Goal: Task Accomplishment & Management: Manage account settings

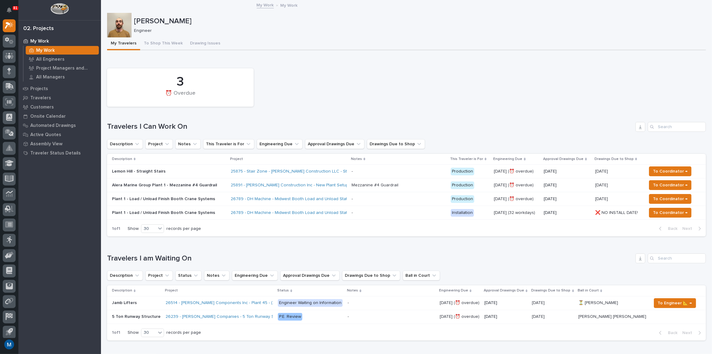
scroll to position [55, 0]
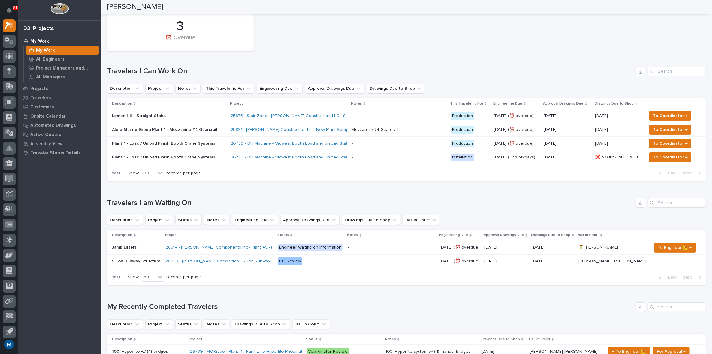
click at [193, 118] on div "Lemon Hill - Straight Stairs" at bounding box center [169, 116] width 114 height 10
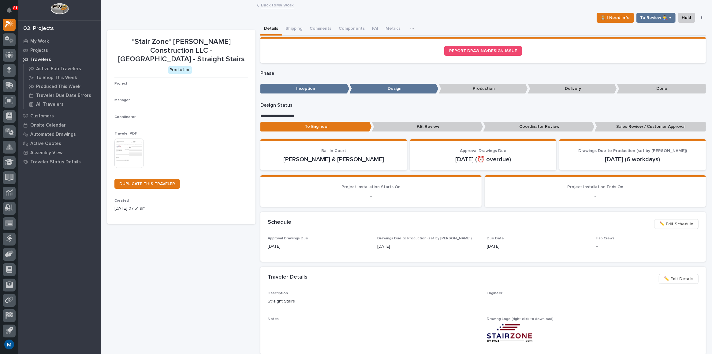
scroll to position [15, 0]
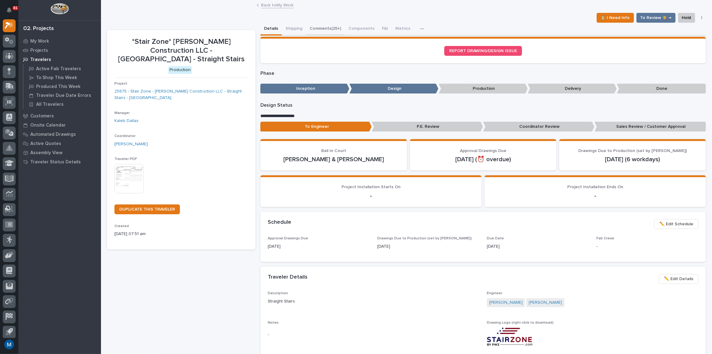
click at [315, 31] on button "Comments (25+)" at bounding box center [325, 29] width 39 height 13
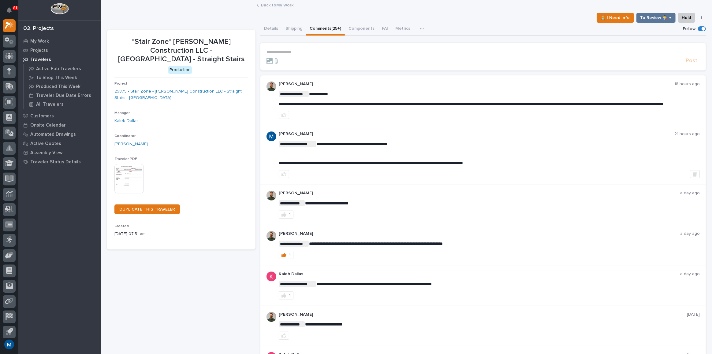
drag, startPoint x: 312, startPoint y: 57, endPoint x: 303, endPoint y: 48, distance: 12.1
click at [312, 56] on form "**********" at bounding box center [483, 57] width 433 height 15
click at [302, 47] on section "**********" at bounding box center [484, 57] width 446 height 28
click at [293, 53] on p "**********" at bounding box center [483, 52] width 433 height 5
click at [291, 58] on button "[PERSON_NAME]" at bounding box center [285, 61] width 36 height 6
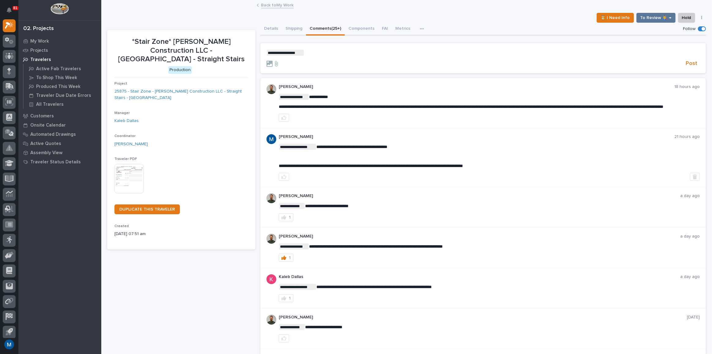
click at [326, 50] on p "**********" at bounding box center [483, 53] width 433 height 6
click at [686, 62] on span "Post" at bounding box center [692, 63] width 12 height 7
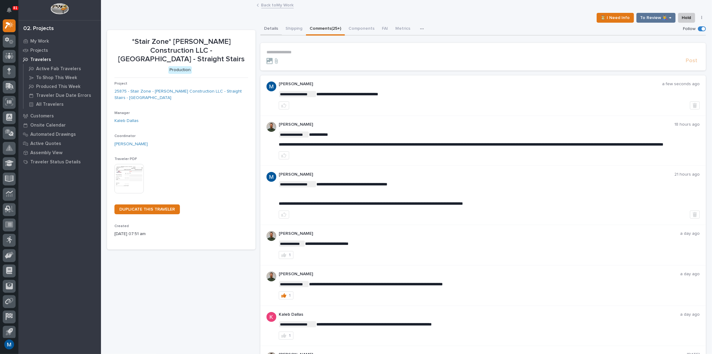
click at [275, 30] on button "Details" at bounding box center [271, 29] width 21 height 13
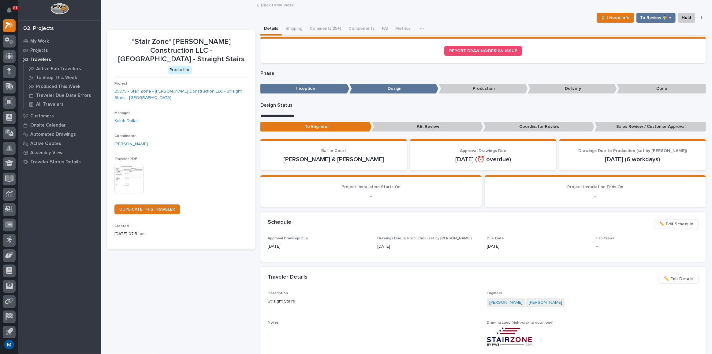
click at [499, 125] on p "Coordinator Review" at bounding box center [538, 127] width 111 height 10
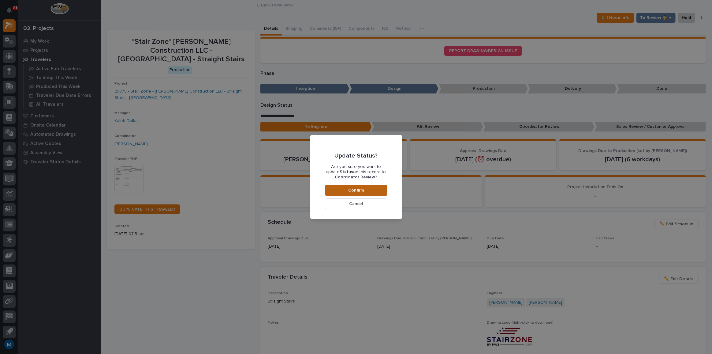
click at [379, 195] on button "Confirm" at bounding box center [356, 190] width 62 height 11
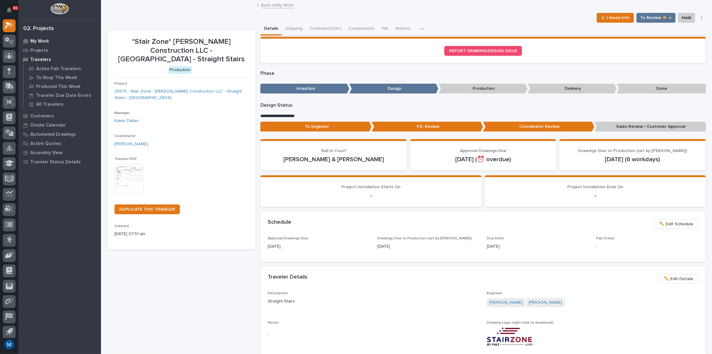
click at [41, 45] on div "My Work" at bounding box center [60, 41] width 80 height 9
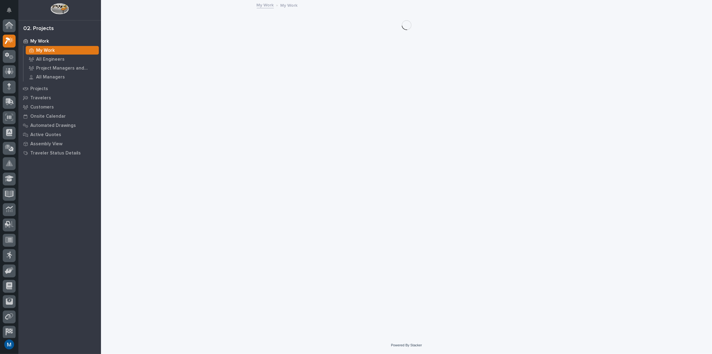
scroll to position [15, 0]
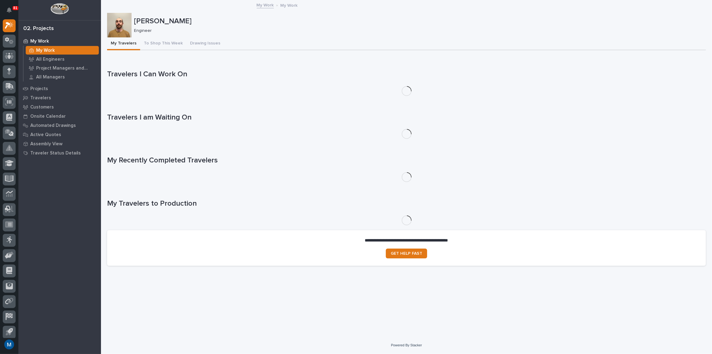
click at [51, 43] on div "My Work" at bounding box center [60, 41] width 80 height 9
click at [48, 41] on p "My Work" at bounding box center [39, 42] width 19 height 6
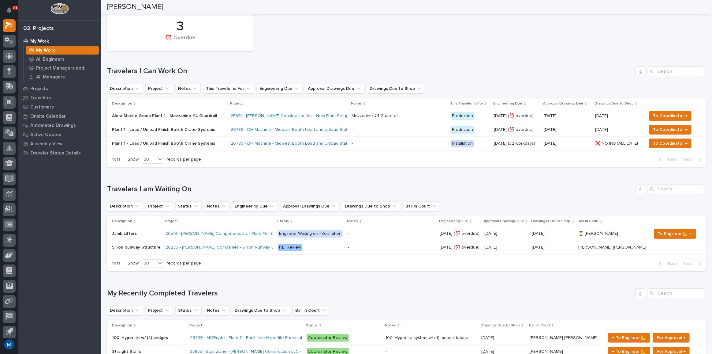
scroll to position [0, 0]
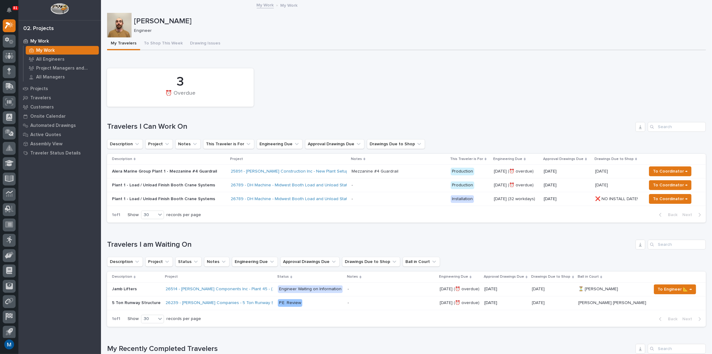
click at [443, 91] on div "3 ⏰ Overdue" at bounding box center [406, 87] width 605 height 44
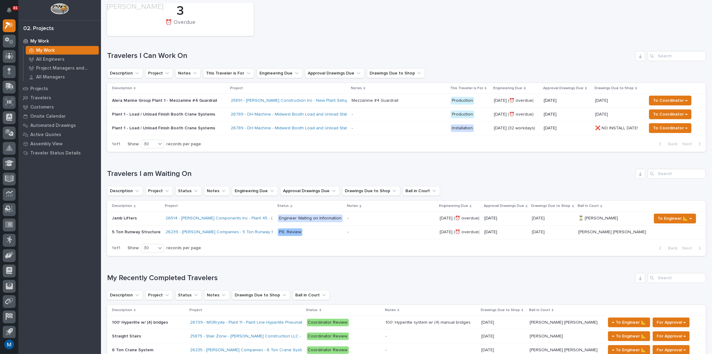
scroll to position [195, 0]
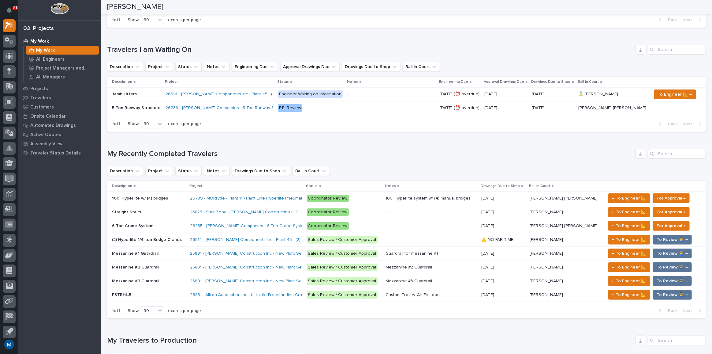
click at [171, 207] on div "Straight Stairs Straight Stairs" at bounding box center [148, 212] width 73 height 10
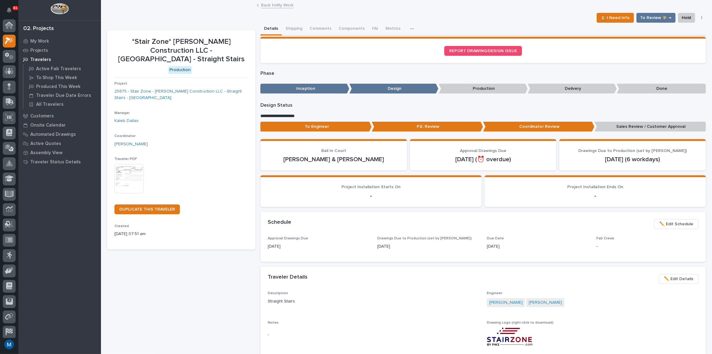
scroll to position [15, 0]
click at [332, 28] on button "Comments (25+)" at bounding box center [325, 29] width 39 height 13
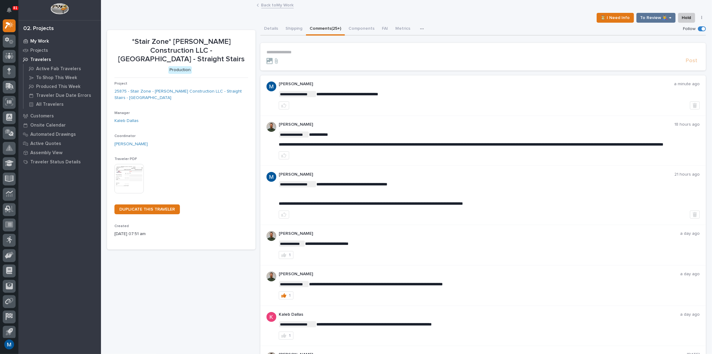
click at [45, 38] on div "My Work" at bounding box center [60, 41] width 80 height 9
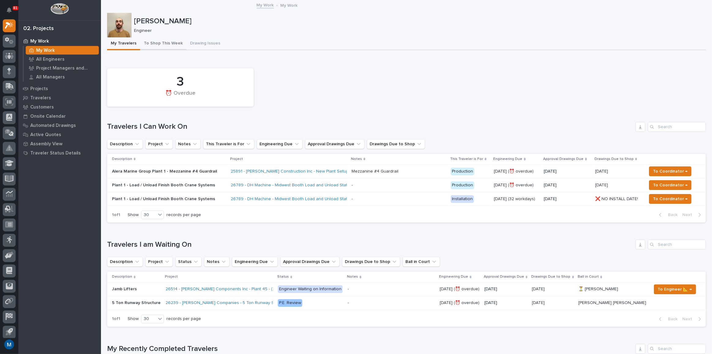
click at [162, 46] on button "To Shop This Week" at bounding box center [163, 43] width 46 height 13
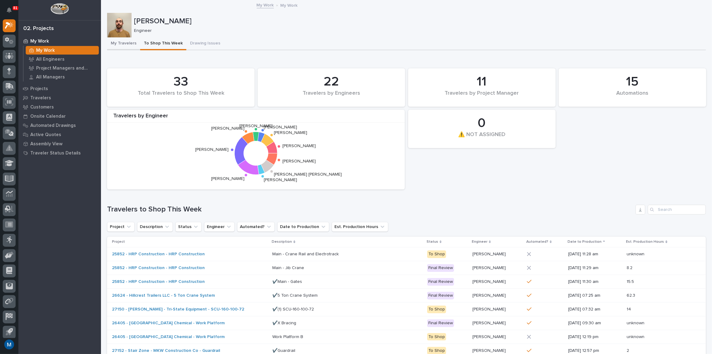
click at [109, 49] on button "My Travelers" at bounding box center [123, 43] width 33 height 13
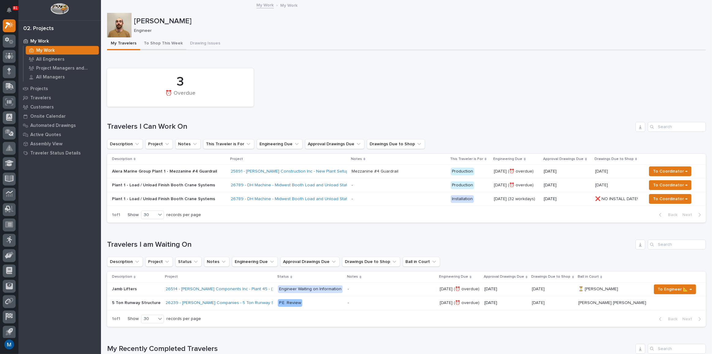
click at [156, 43] on button "To Shop This Week" at bounding box center [163, 43] width 46 height 13
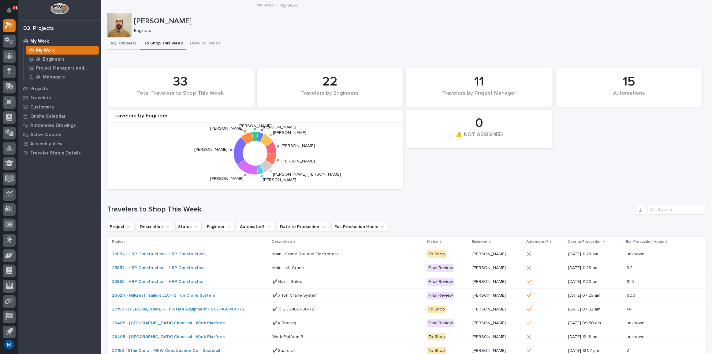
click at [134, 47] on button "My Travelers" at bounding box center [123, 43] width 33 height 13
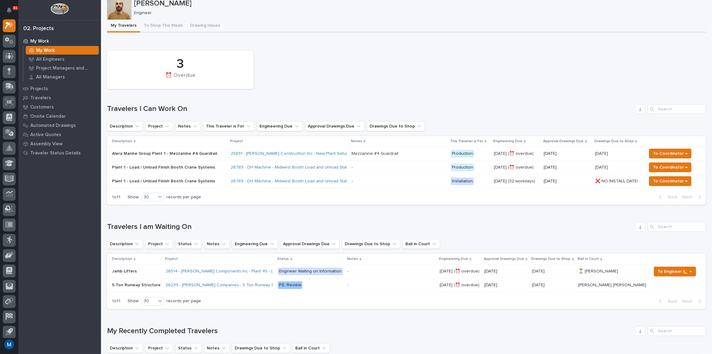
scroll to position [28, 0]
